Goal: Transaction & Acquisition: Obtain resource

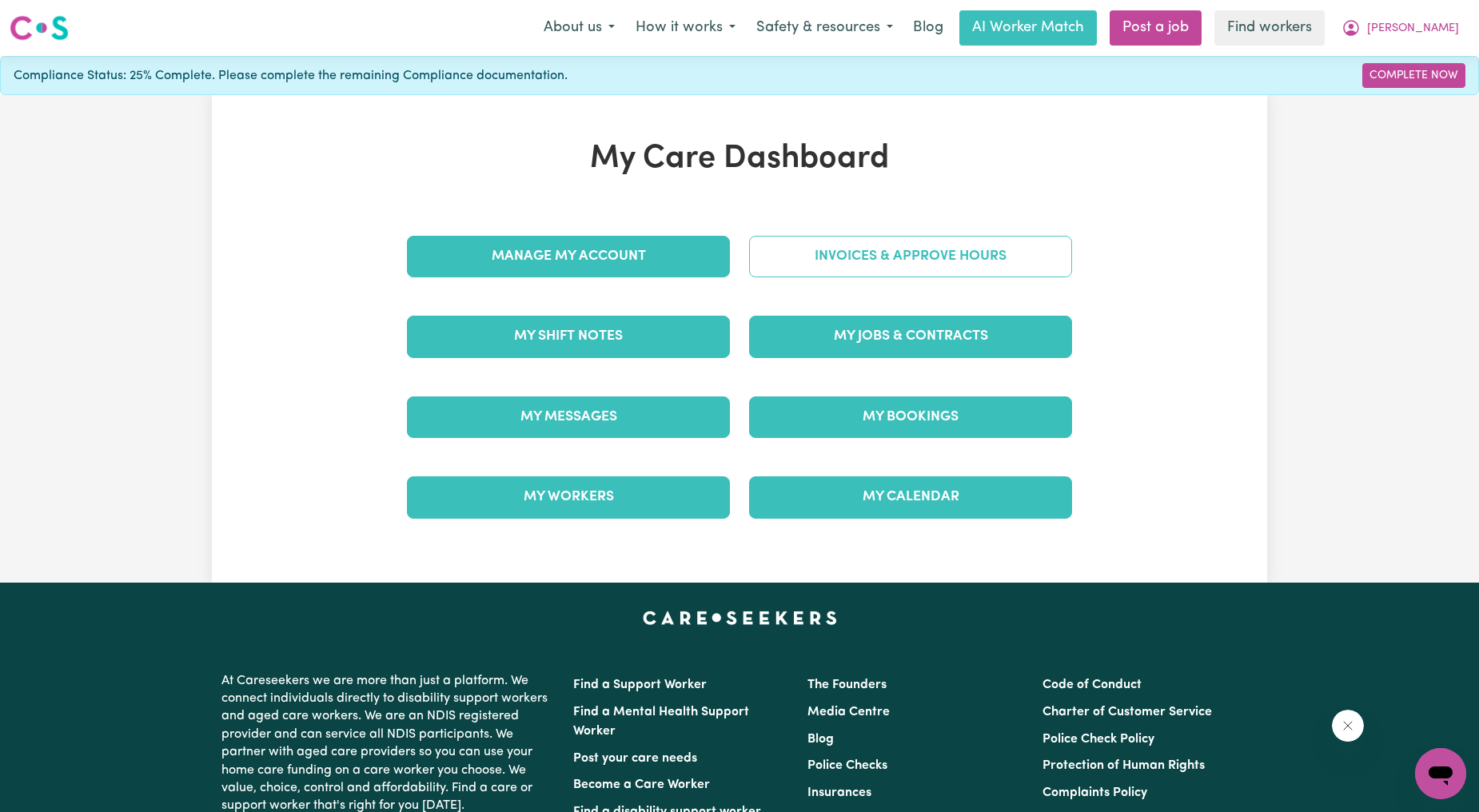
click at [1004, 253] on link "Invoices & Approve Hours" at bounding box center [910, 257] width 323 height 42
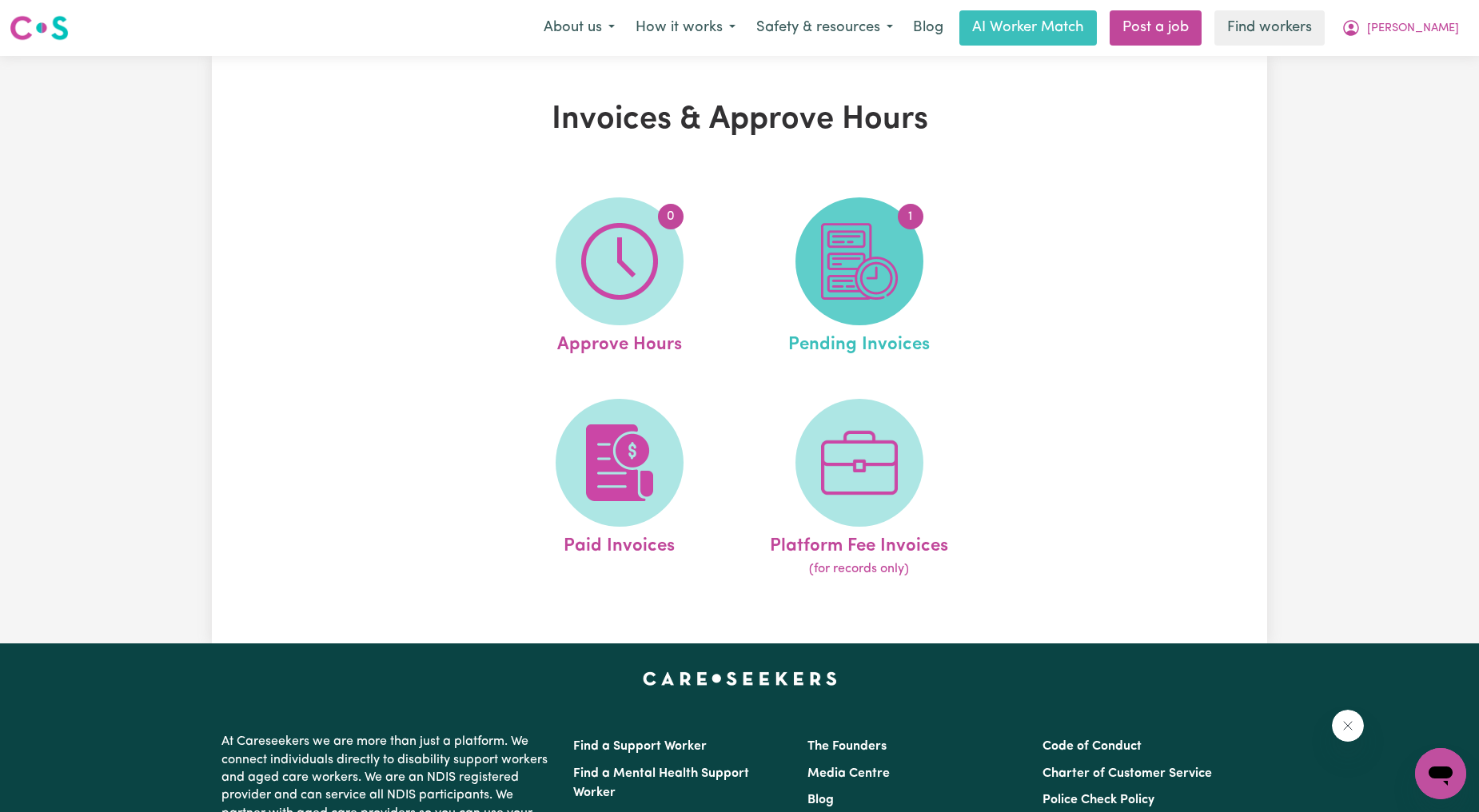
click at [850, 270] on img at bounding box center [859, 261] width 77 height 77
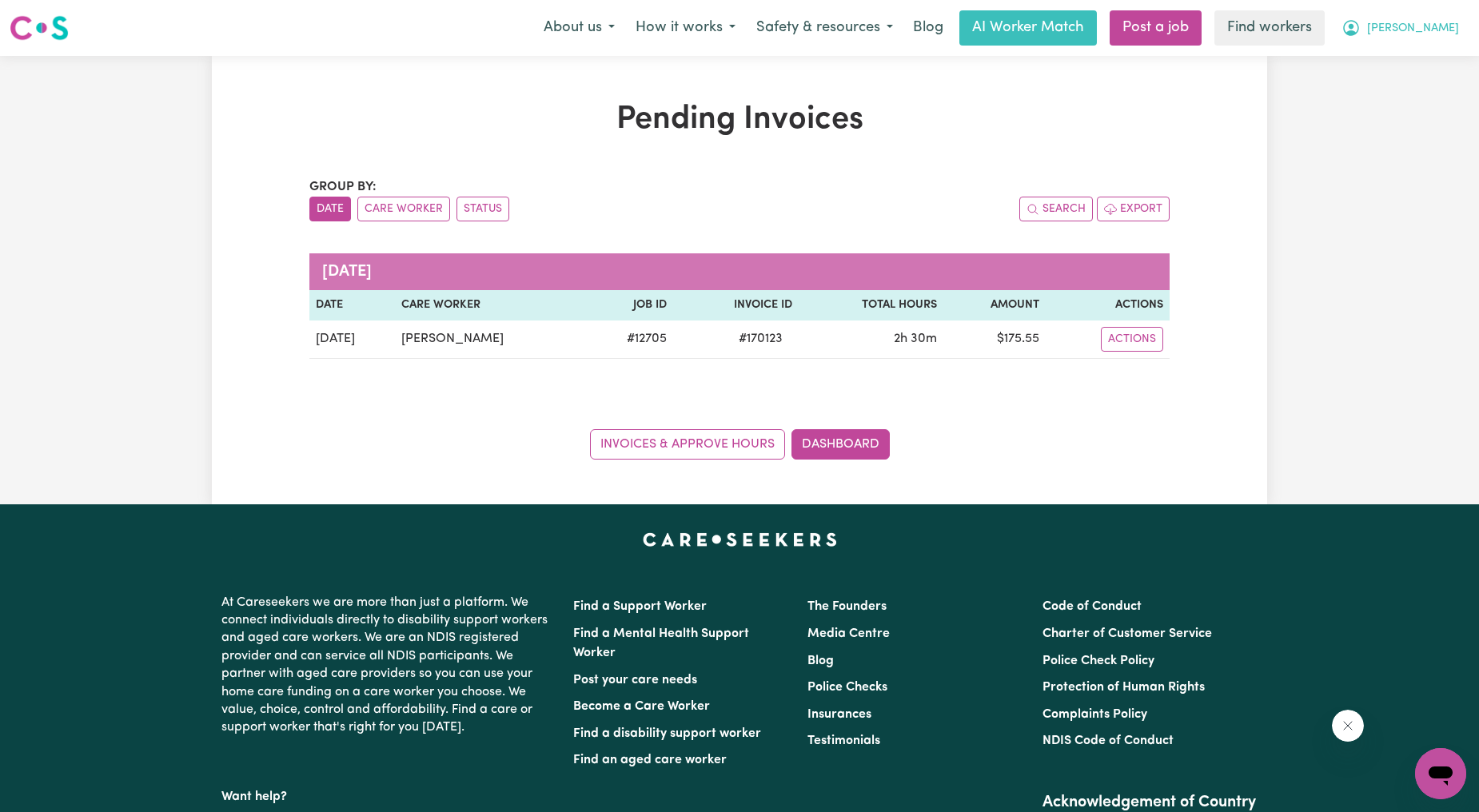
click at [1376, 27] on button "[PERSON_NAME]" at bounding box center [1400, 28] width 139 height 34
click at [1380, 63] on link "My Dashboard" at bounding box center [1405, 62] width 126 height 30
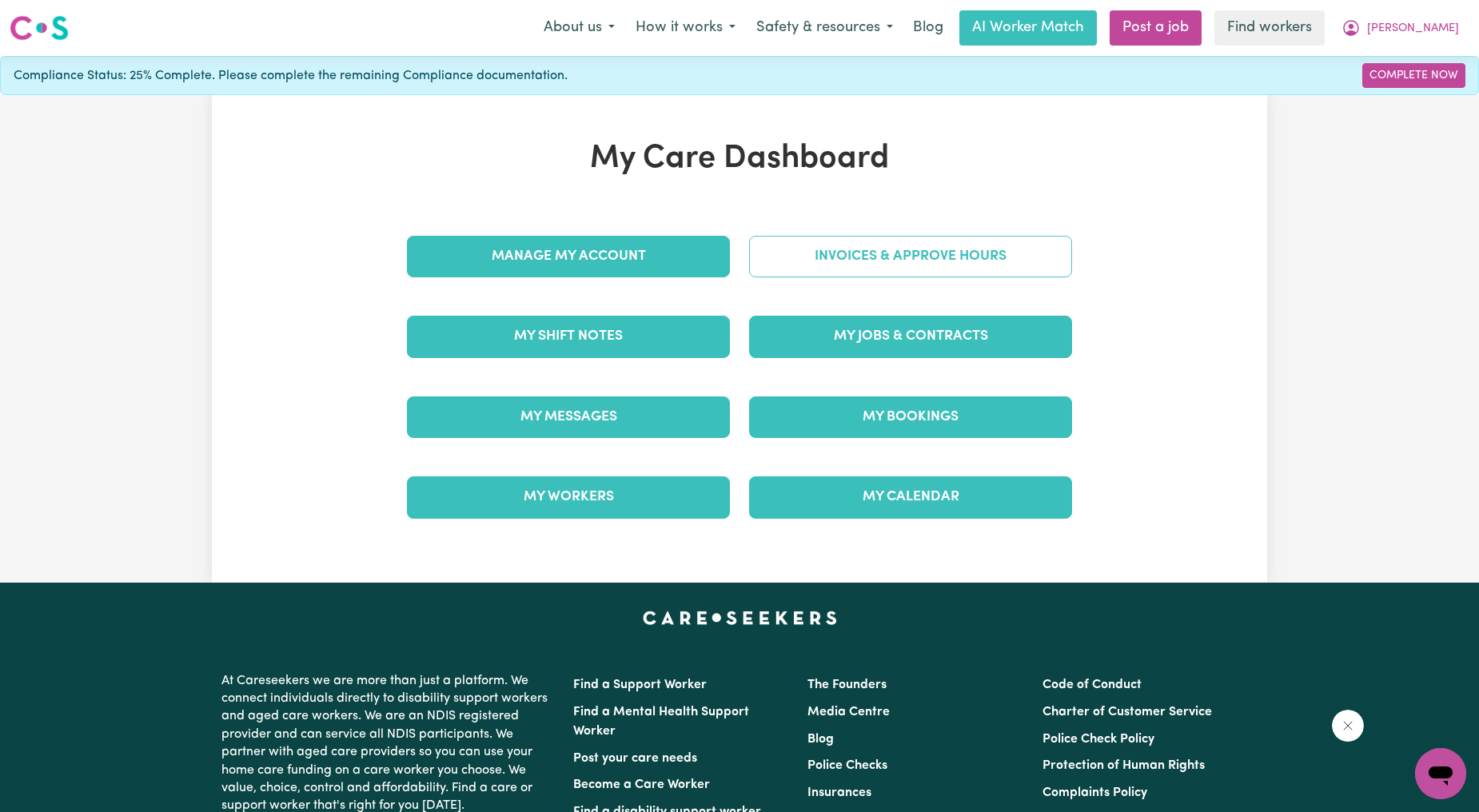
click at [980, 264] on link "Invoices & Approve Hours" at bounding box center [910, 257] width 323 height 42
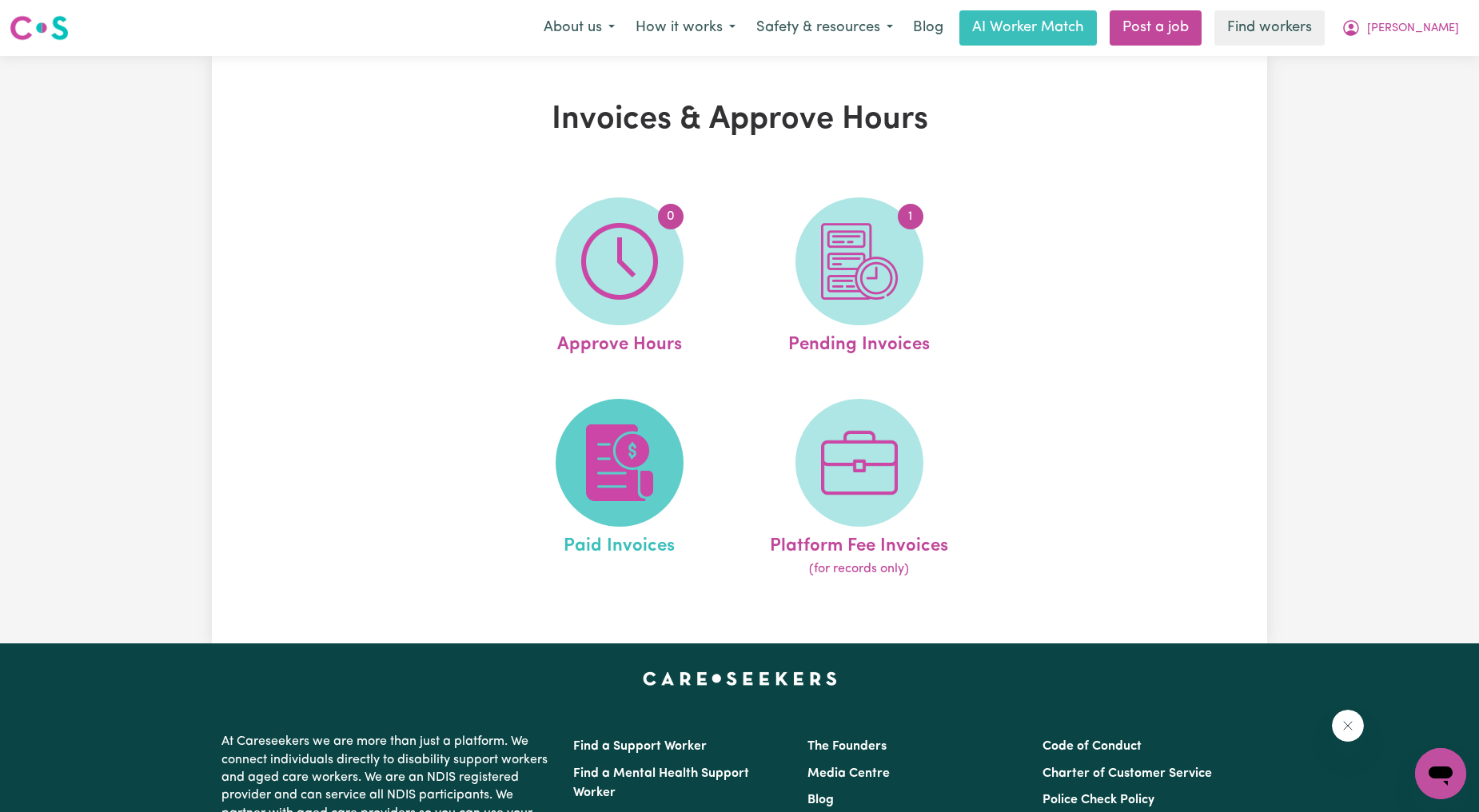
click at [565, 481] on span at bounding box center [619, 463] width 128 height 128
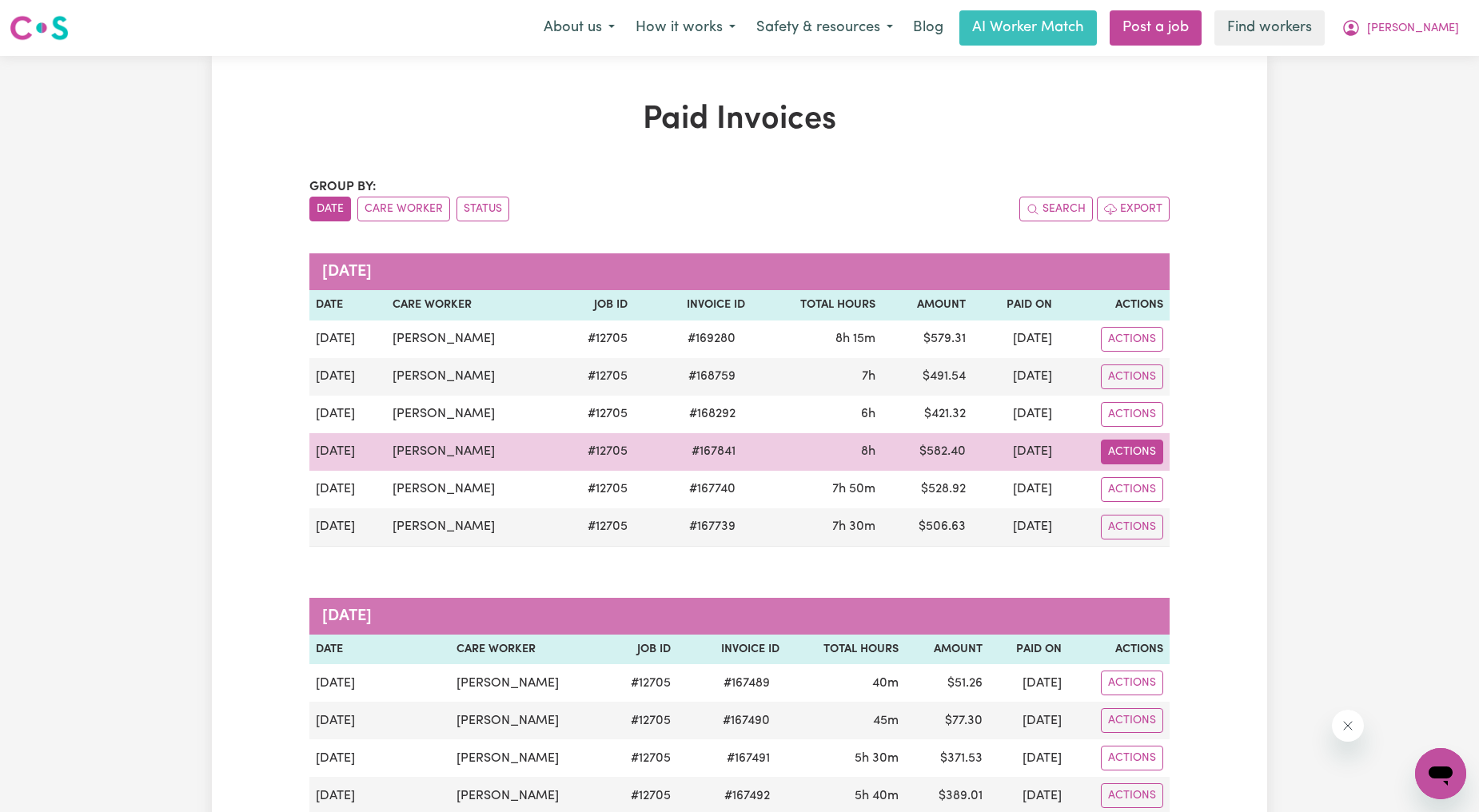
click at [1136, 352] on button "Actions" at bounding box center [1132, 339] width 63 height 24
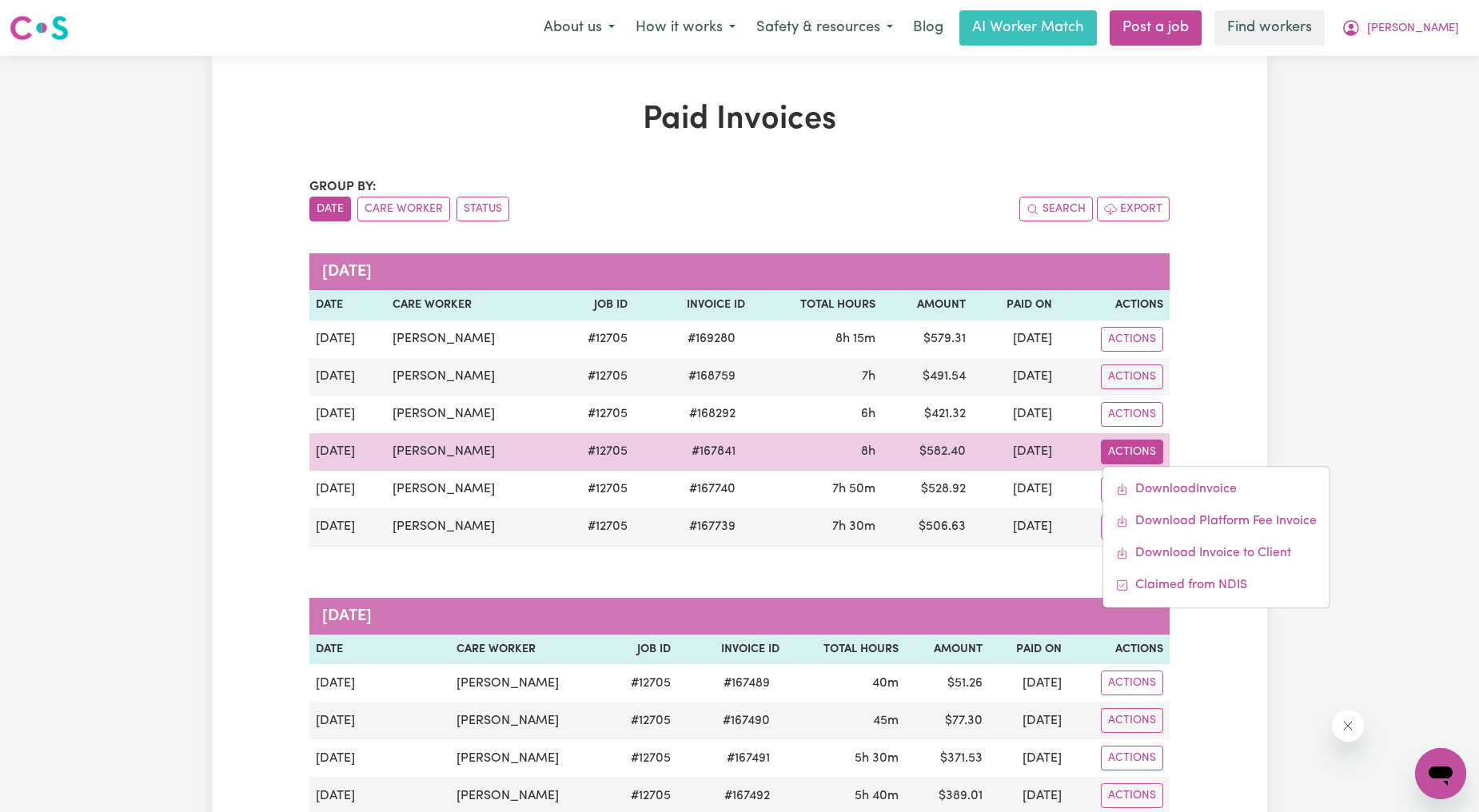
click at [1134, 471] on div "Download Invoice Download Platform Fee Invoice Download Invoice to Client Claim…" at bounding box center [1216, 537] width 227 height 142
click at [1141, 482] on link "Download Invoice" at bounding box center [1217, 489] width 227 height 32
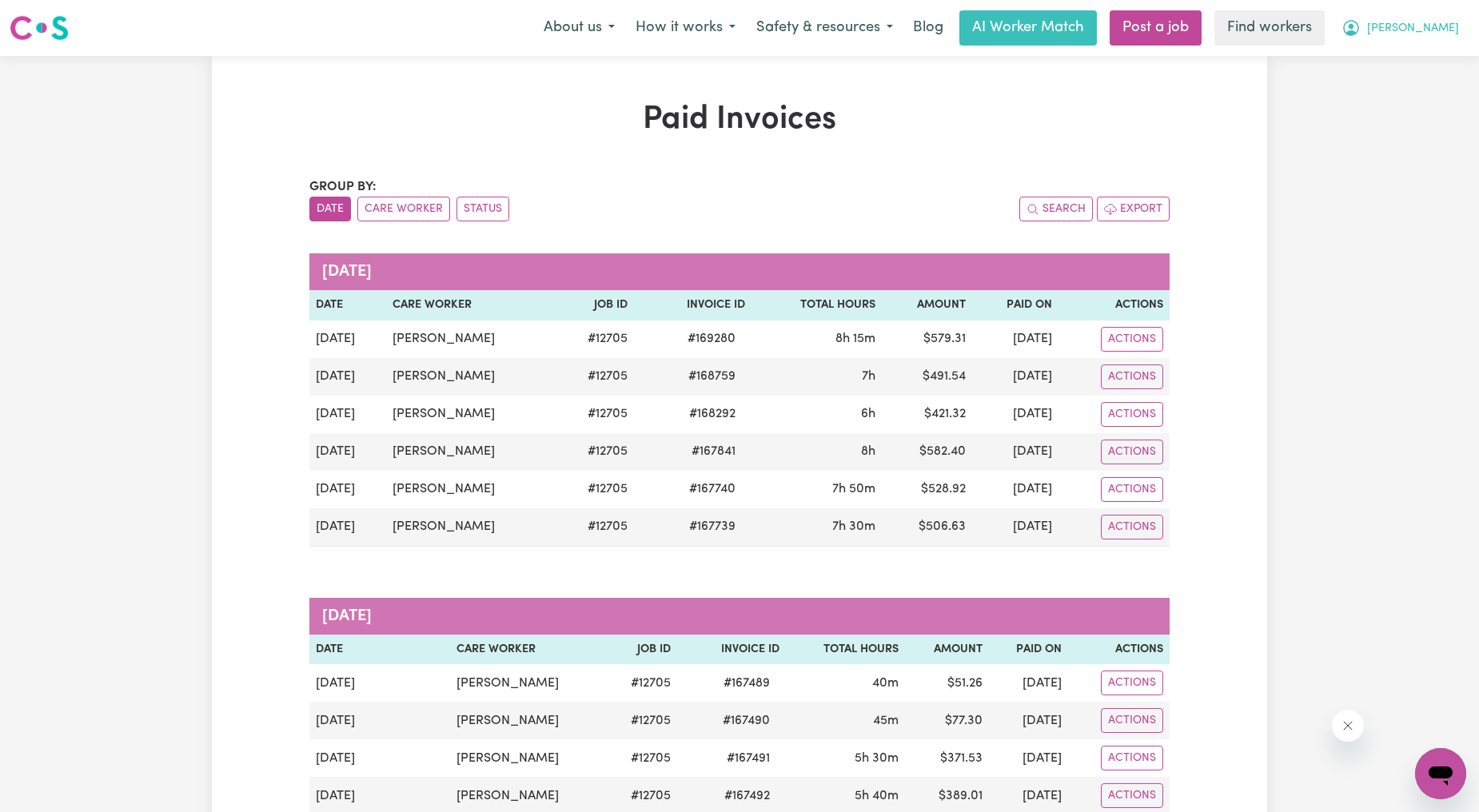
click at [1435, 16] on button "[PERSON_NAME]" at bounding box center [1400, 28] width 139 height 34
click at [1388, 53] on link "My Dashboard" at bounding box center [1405, 62] width 126 height 30
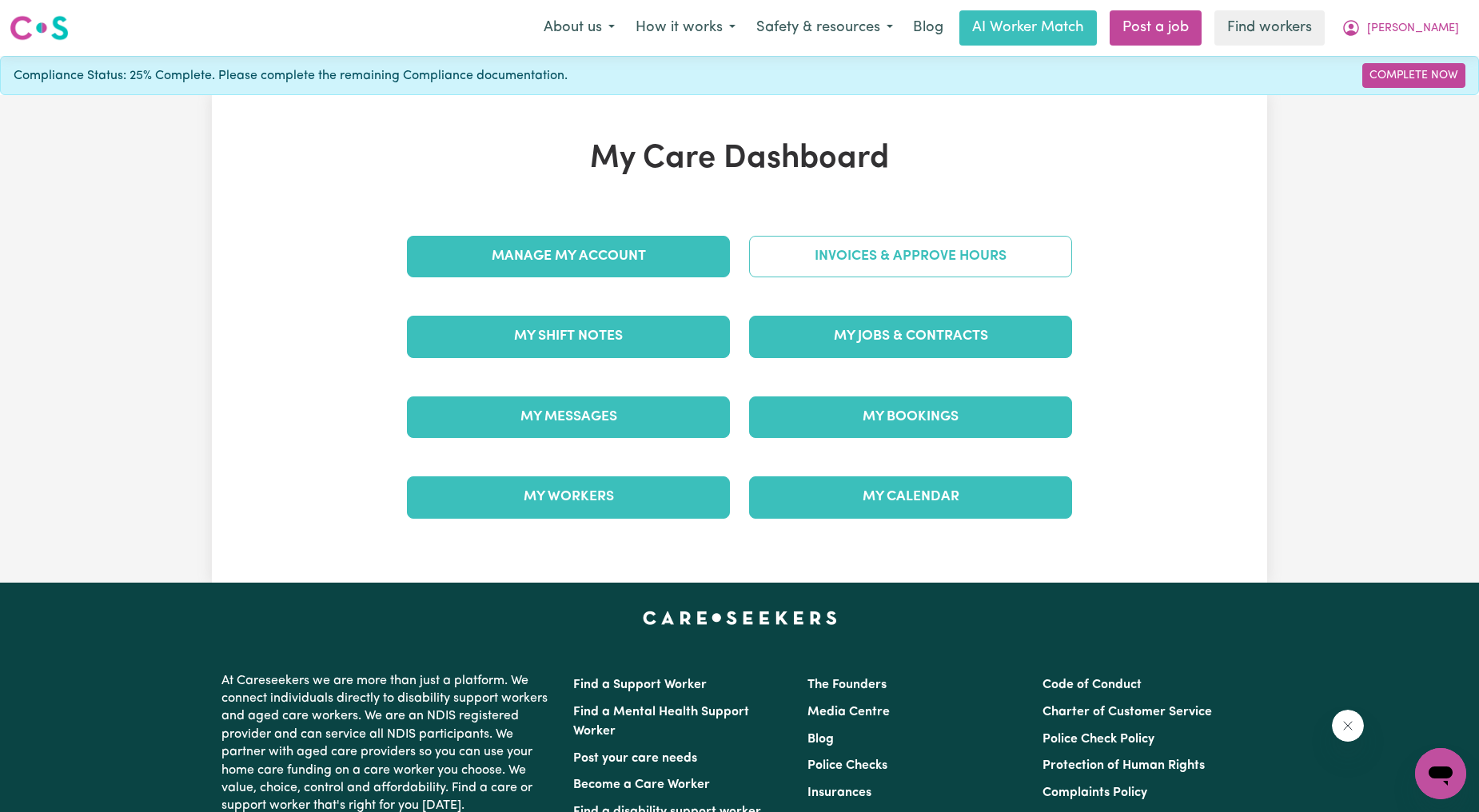
click at [870, 254] on link "Invoices & Approve Hours" at bounding box center [910, 257] width 323 height 42
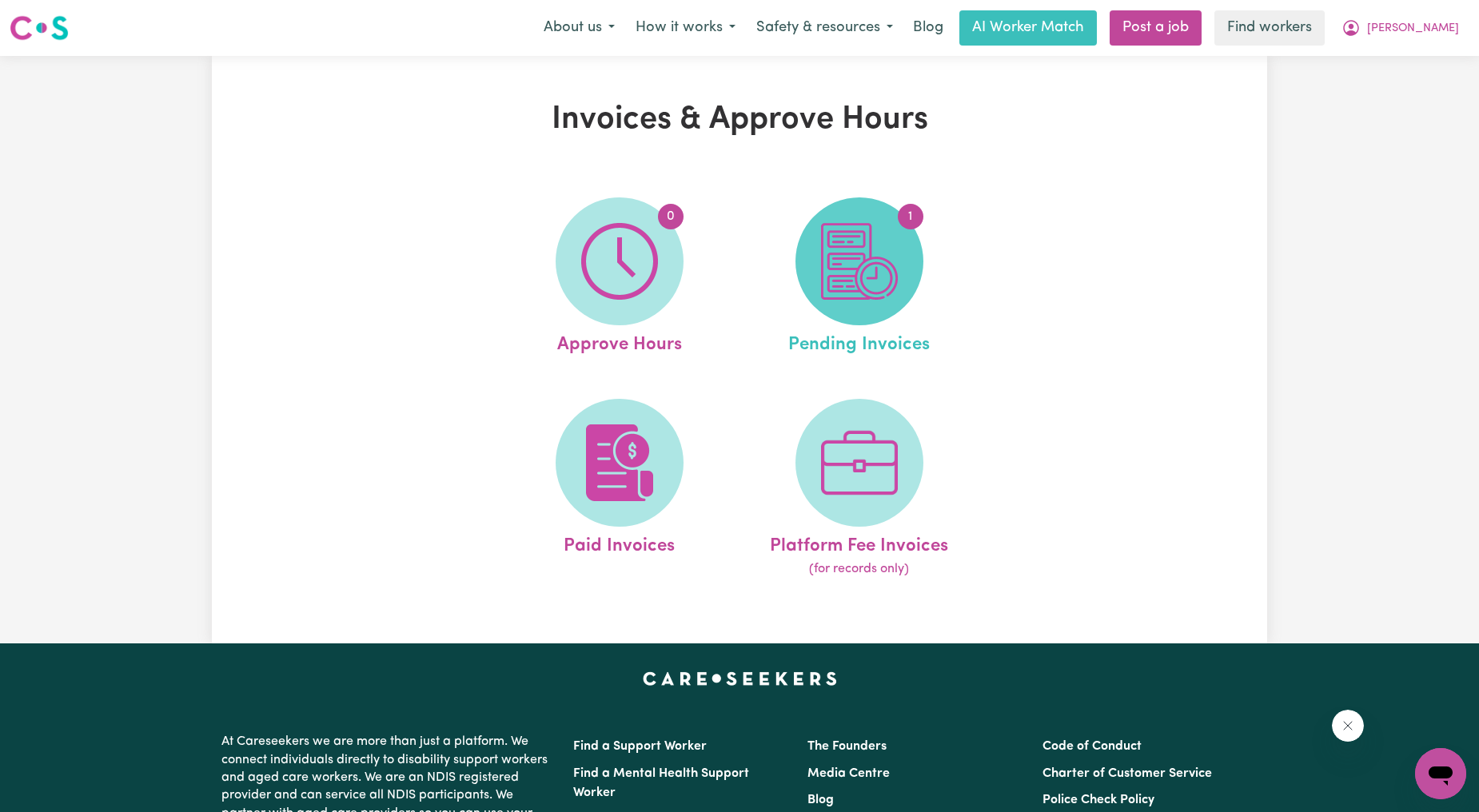
click at [818, 284] on span "1" at bounding box center [859, 261] width 128 height 128
